Goal: Browse casually

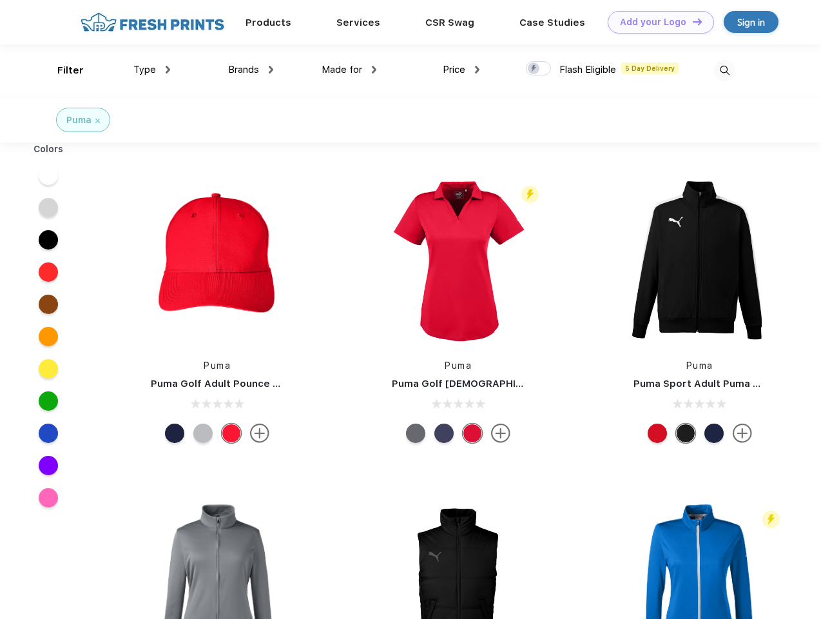
scroll to position [1, 0]
click at [656, 22] on link "Add your Logo Design Tool" at bounding box center [661, 22] width 106 height 23
click at [0, 0] on div "Design Tool" at bounding box center [0, 0] width 0 height 0
click at [692, 21] on link "Add your Logo Design Tool" at bounding box center [661, 22] width 106 height 23
click at [62, 70] on div "Filter" at bounding box center [70, 70] width 26 height 15
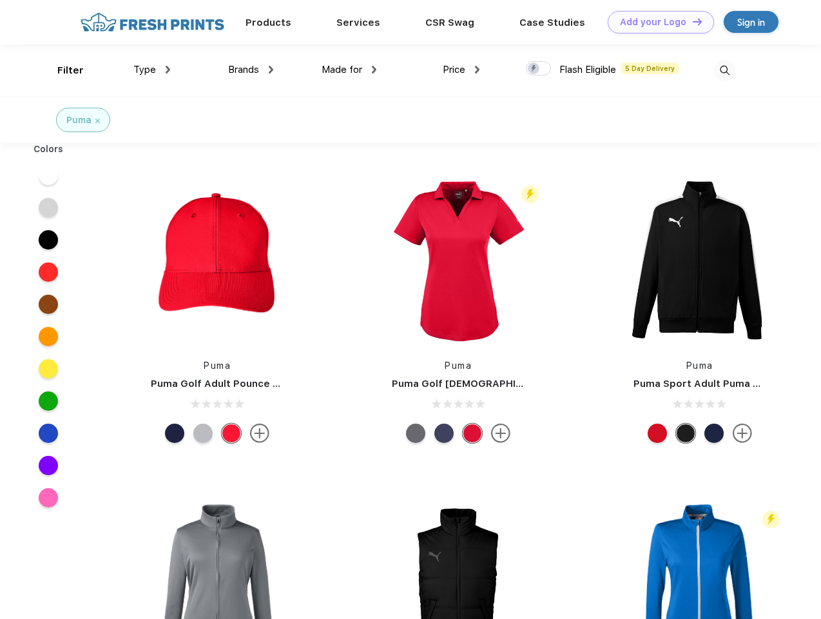
click at [152, 70] on span "Type" at bounding box center [144, 70] width 23 height 12
click at [251, 70] on span "Brands" at bounding box center [243, 70] width 31 height 12
click at [349, 70] on span "Made for" at bounding box center [342, 70] width 41 height 12
click at [462, 70] on span "Price" at bounding box center [454, 70] width 23 height 12
click at [539, 69] on div at bounding box center [538, 68] width 25 height 14
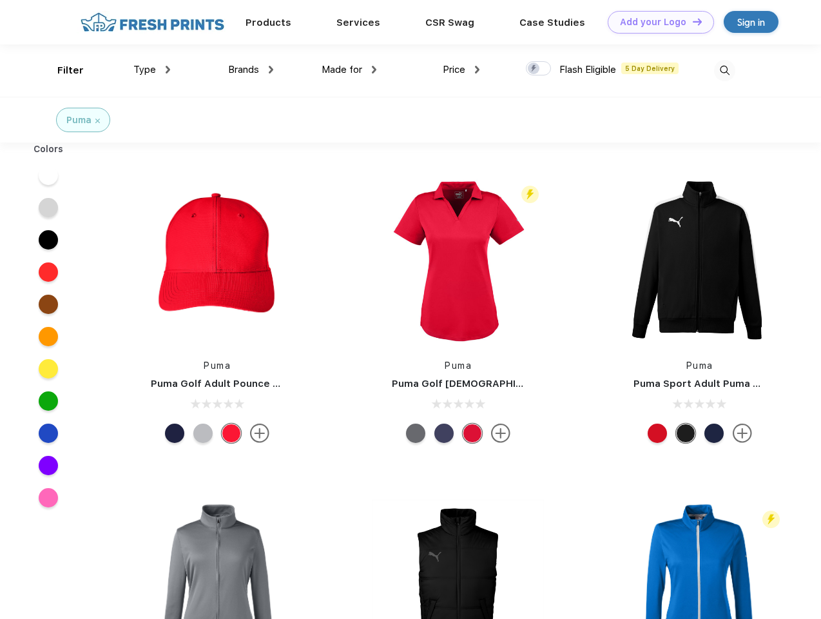
click at [534, 69] on input "checkbox" at bounding box center [530, 65] width 8 height 8
click at [725, 70] on img at bounding box center [724, 70] width 21 height 21
